Goal: Browse casually

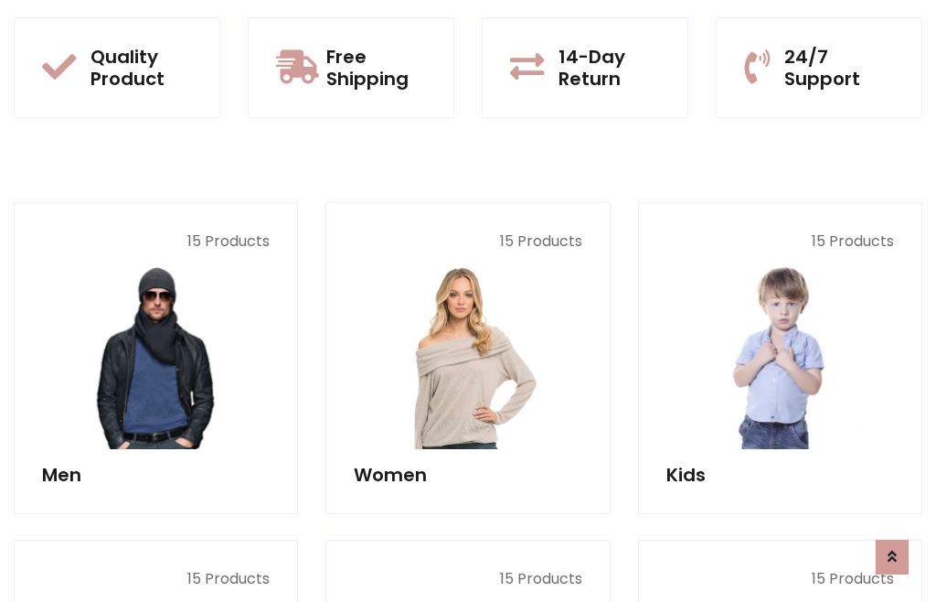
scroll to position [93, 0]
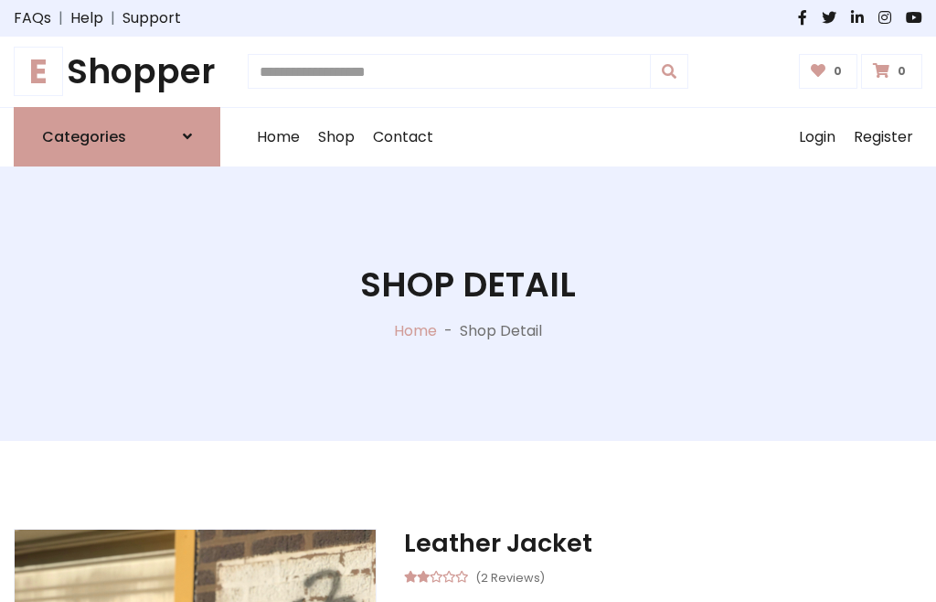
click at [117, 71] on h1 "E Shopper" at bounding box center [117, 71] width 207 height 41
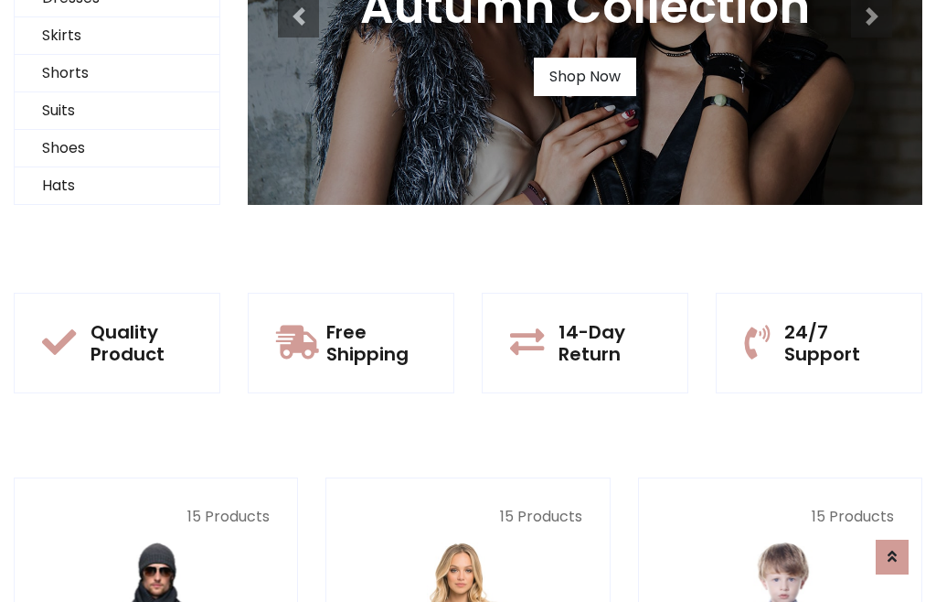
scroll to position [176, 0]
